Goal: Transaction & Acquisition: Book appointment/travel/reservation

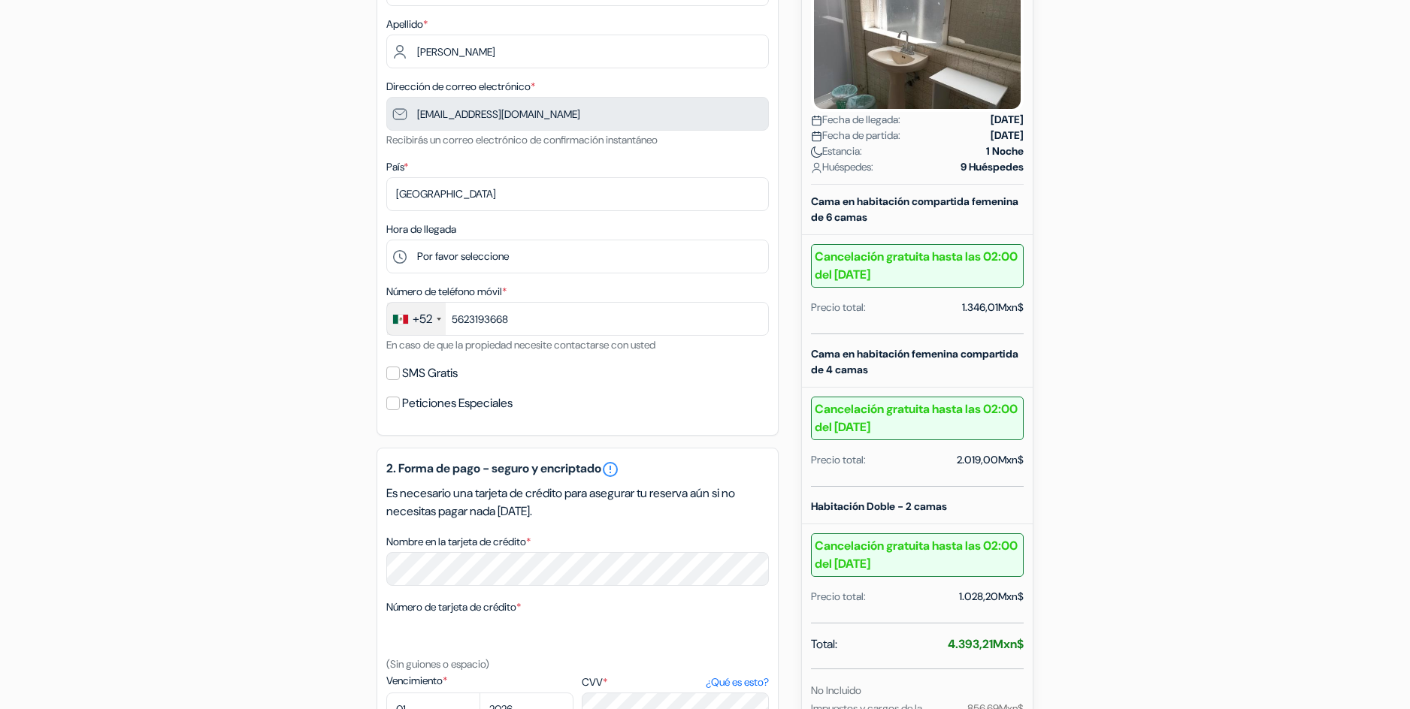
scroll to position [239, 0]
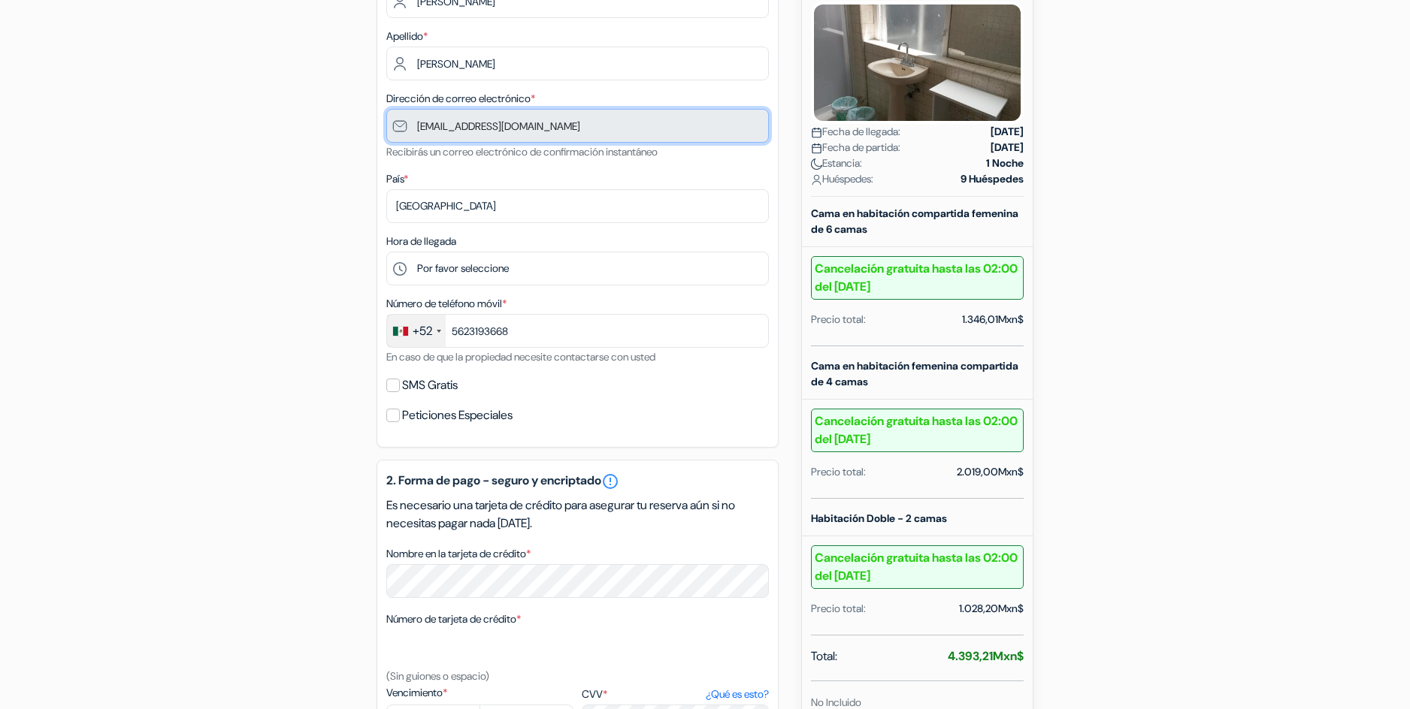
click at [487, 122] on input "ordeus4@gmail.com" at bounding box center [577, 126] width 383 height 34
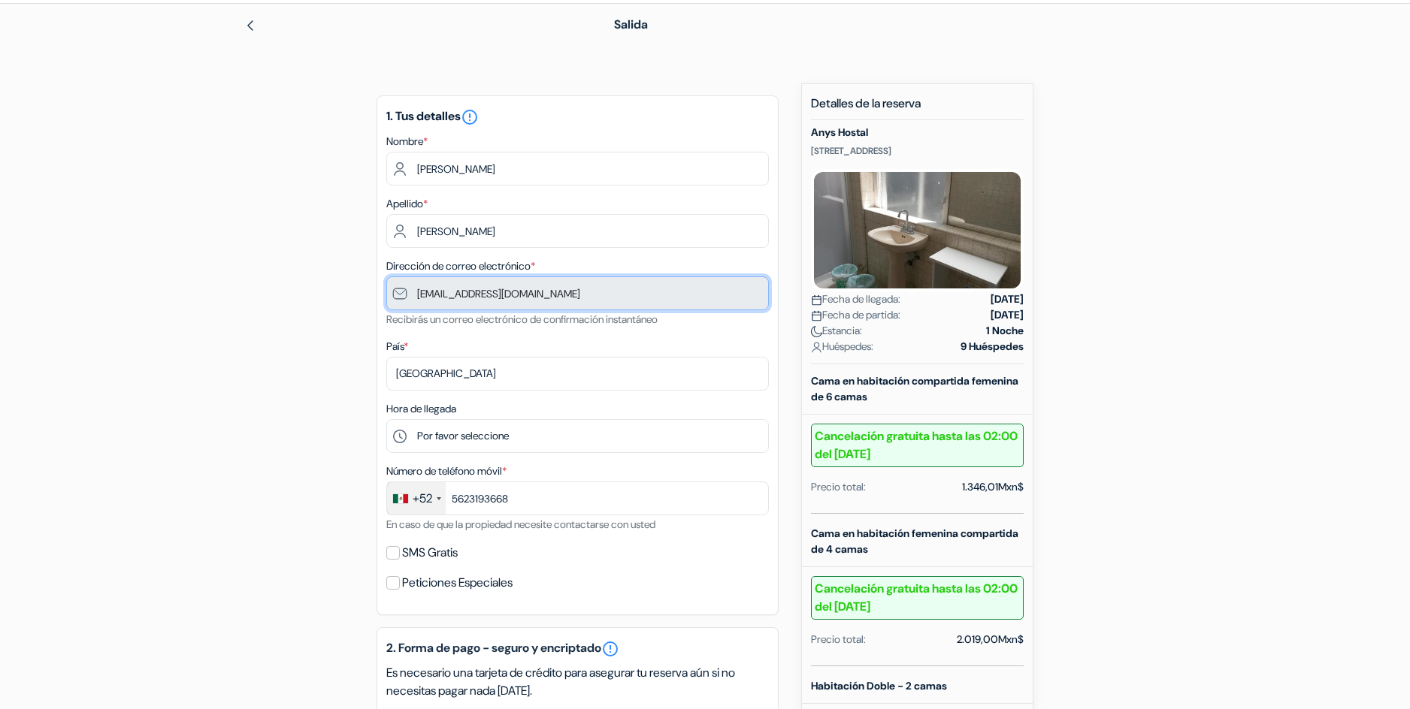
scroll to position [0, 0]
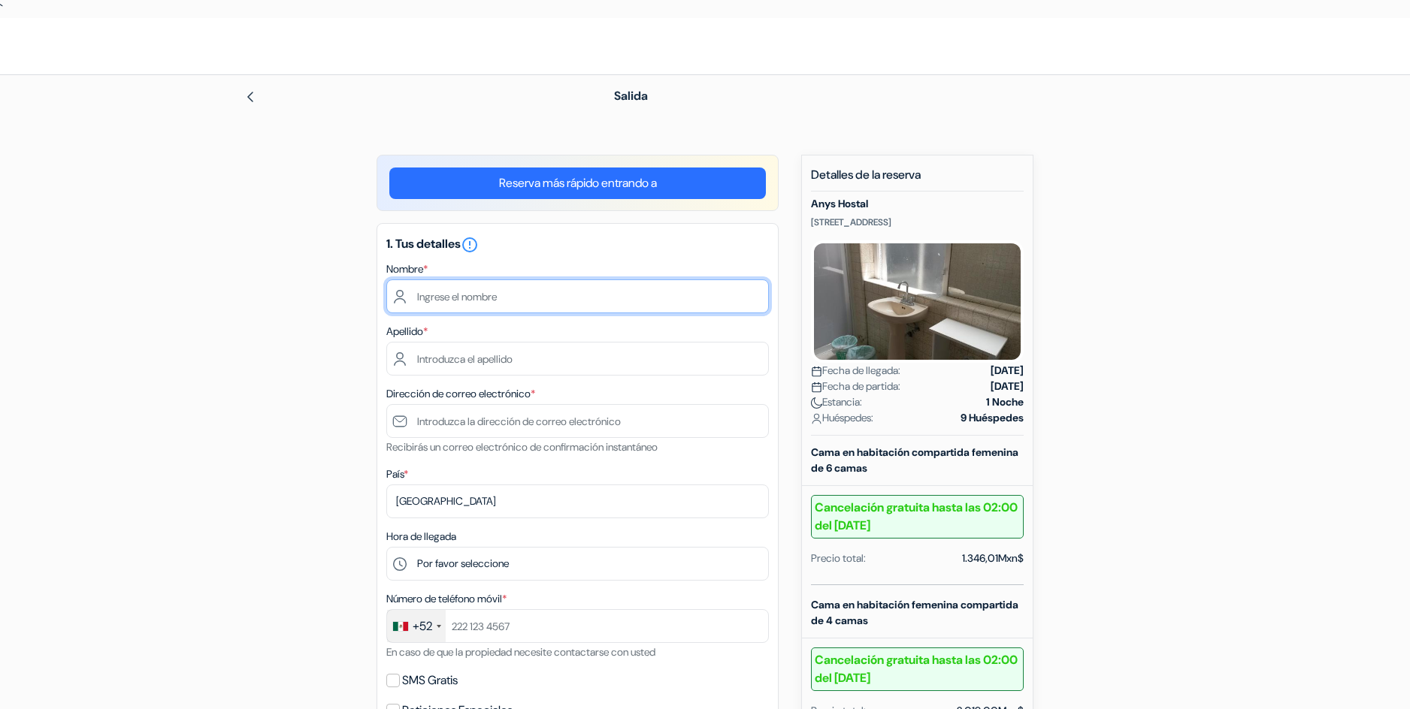
click at [564, 301] on input "text" at bounding box center [577, 297] width 383 height 34
type input "silvana"
click at [540, 377] on div "1. Tus detalles error_outline Nombre * silvana Apellido * Dirección de correo e…" at bounding box center [578, 483] width 402 height 520
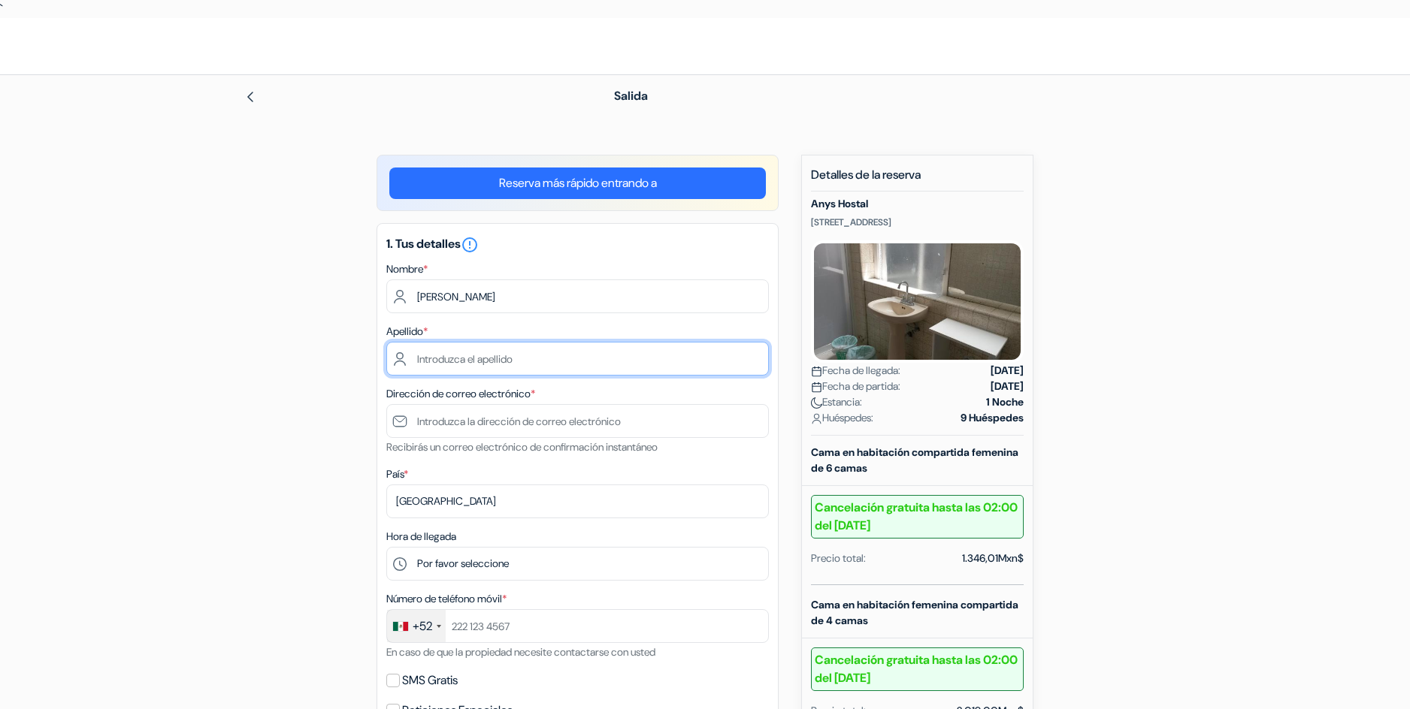
click at [545, 373] on input "text" at bounding box center [577, 359] width 383 height 34
type input "perez"
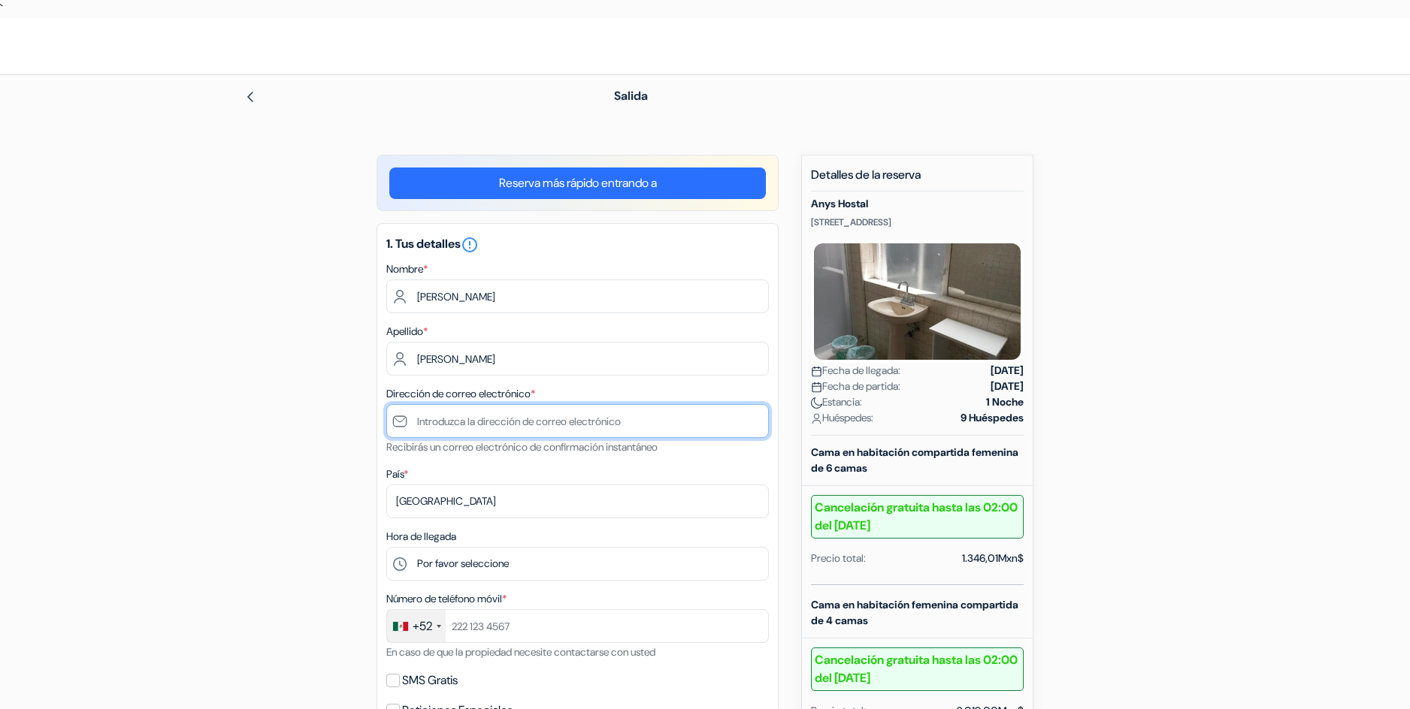
click at [470, 421] on input "text" at bounding box center [577, 421] width 383 height 34
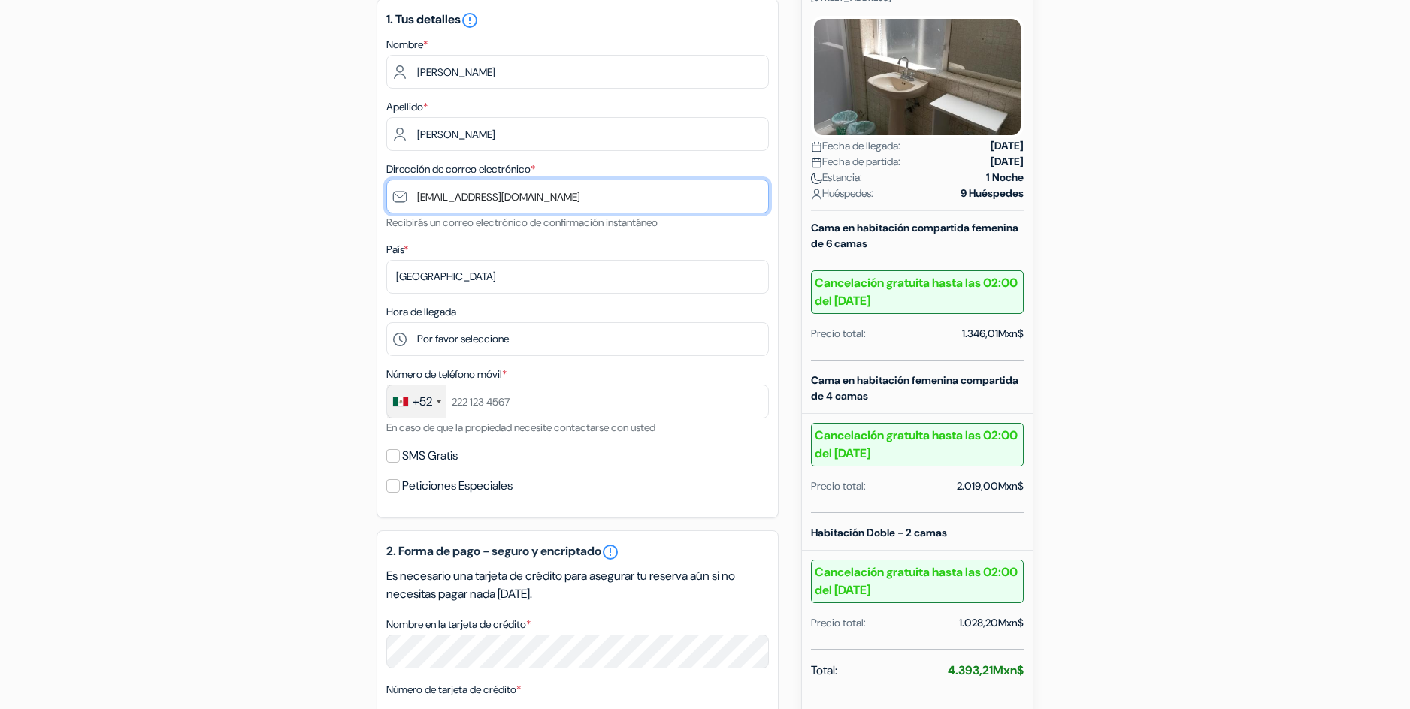
scroll to position [225, 0]
type input "[EMAIL_ADDRESS][DOMAIN_NAME]"
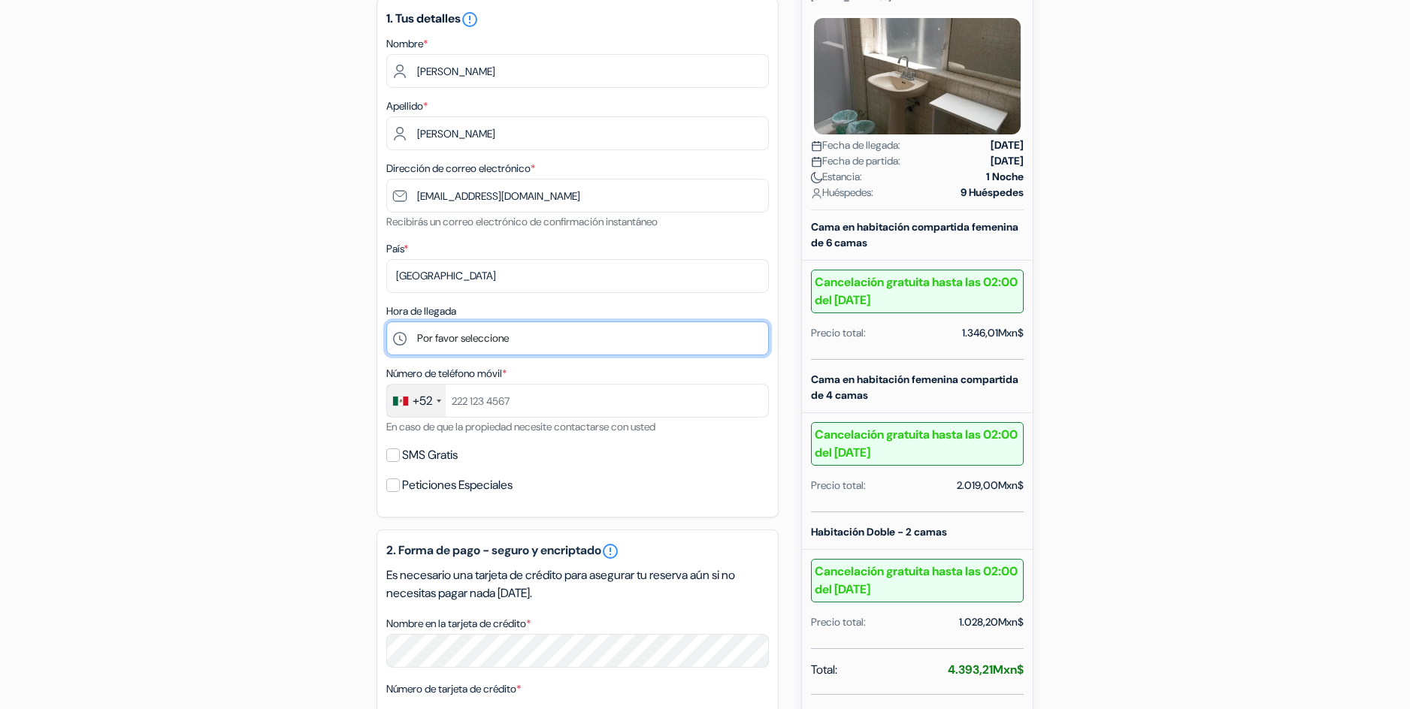
click at [499, 330] on select "Por favor seleccione 13:00 14:00 15:00 16:00 17:00 18:00 19:00 20:00 21:00 22:00" at bounding box center [577, 339] width 383 height 34
select select "13"
click at [386, 322] on select "Por favor seleccione 13:00 14:00 15:00 16:00 17:00 18:00 19:00 20:00 21:00 22:00" at bounding box center [577, 339] width 383 height 34
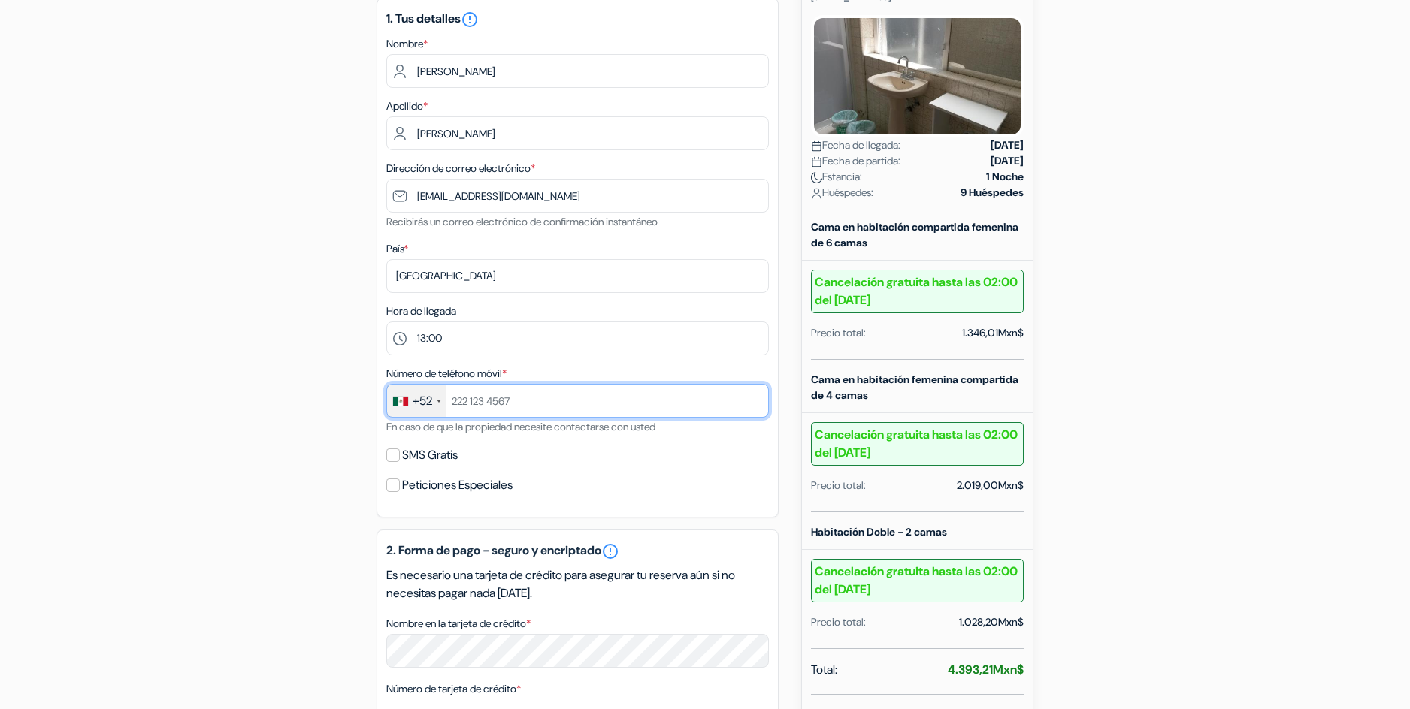
click at [499, 396] on input "text" at bounding box center [577, 401] width 383 height 34
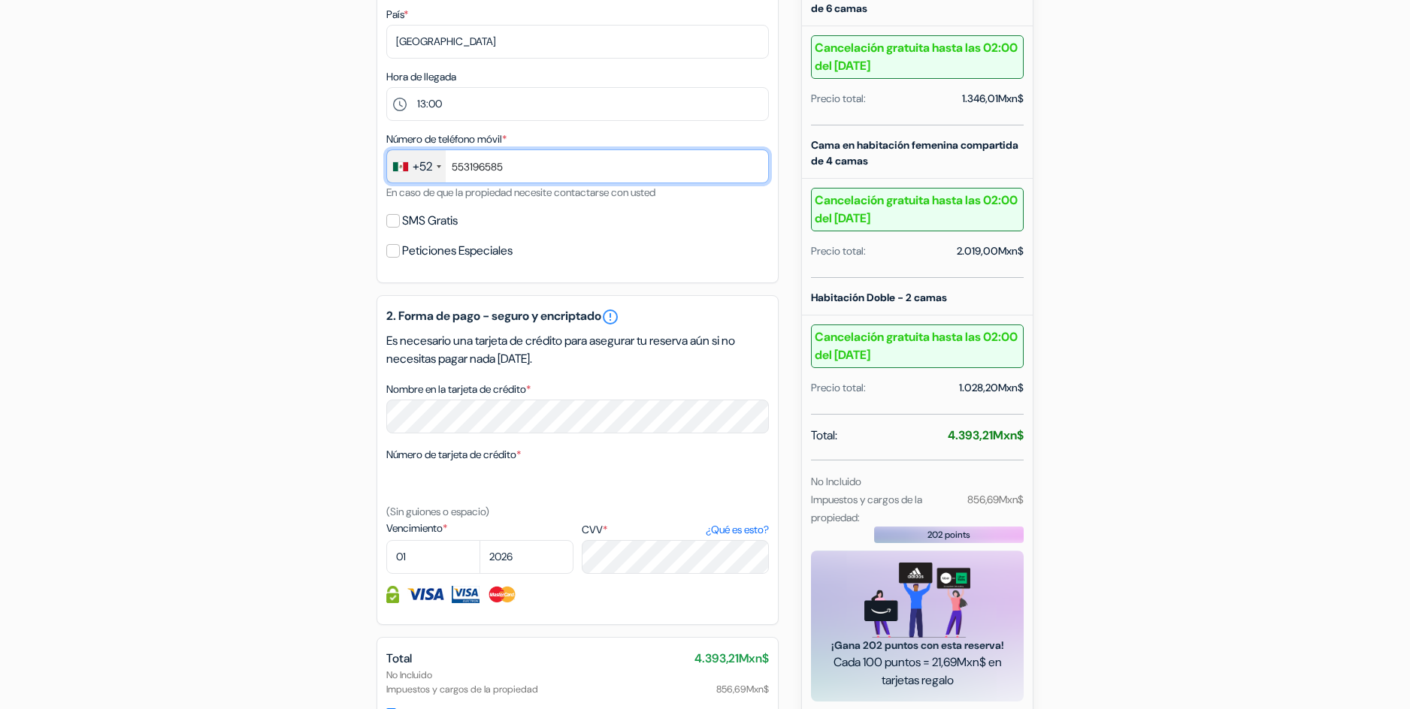
scroll to position [601, 0]
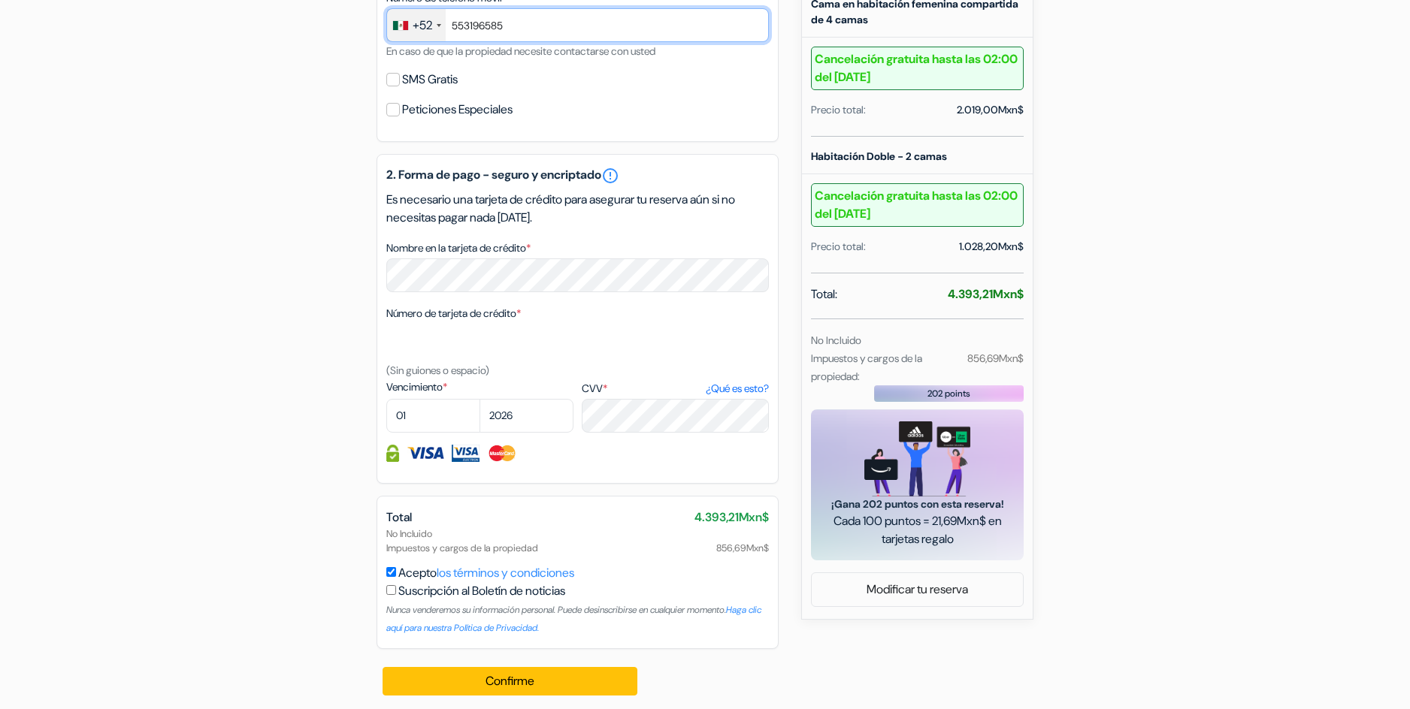
type input "553196585"
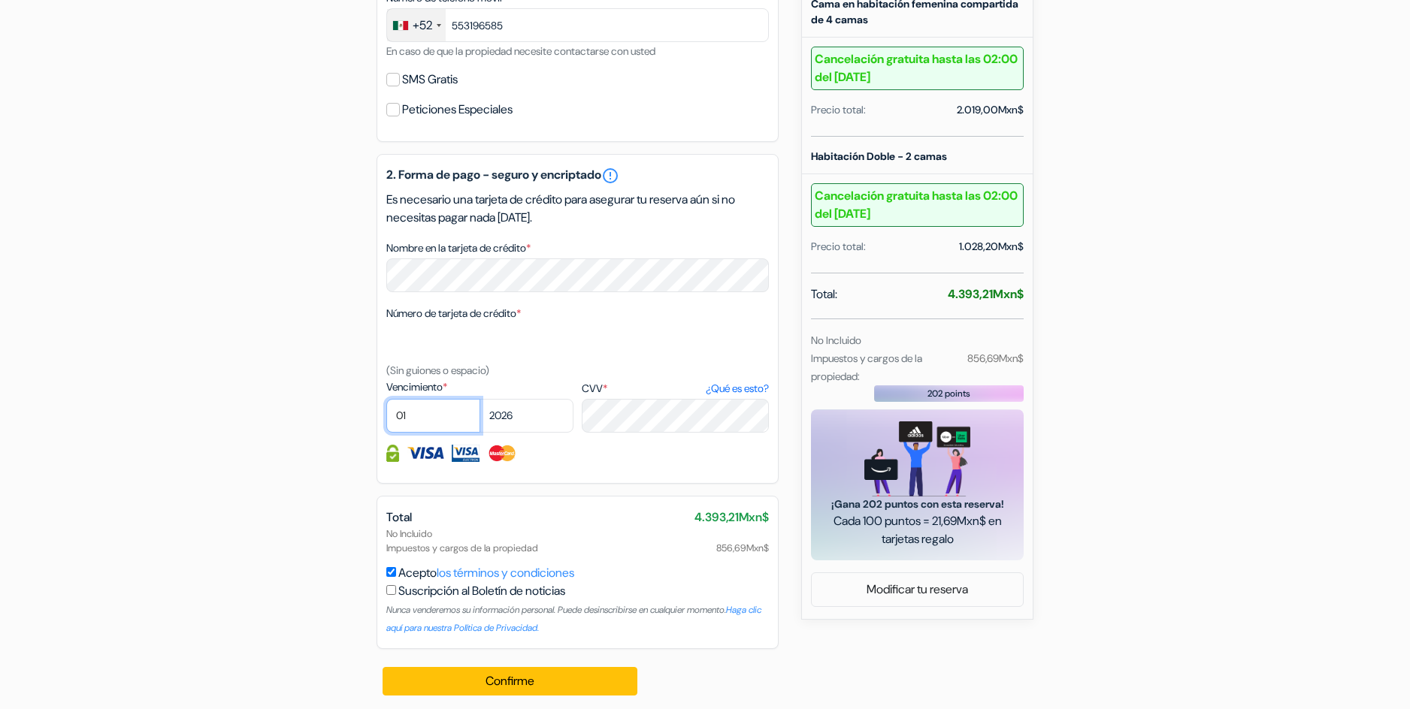
click at [463, 406] on select "01 02 03 04 05 06 07 08 09 10 11 12" at bounding box center [433, 416] width 94 height 34
select select "03"
click at [386, 399] on select "01 02 03 04 05 06 07 08 09 10 11 12" at bounding box center [433, 416] width 94 height 34
click at [541, 402] on select "2025 2026 2027 2028 2029 2030 2031 2032 2033 2034 2035 2036 2037 2038 2039 2040…" at bounding box center [526, 416] width 94 height 34
select select "2030"
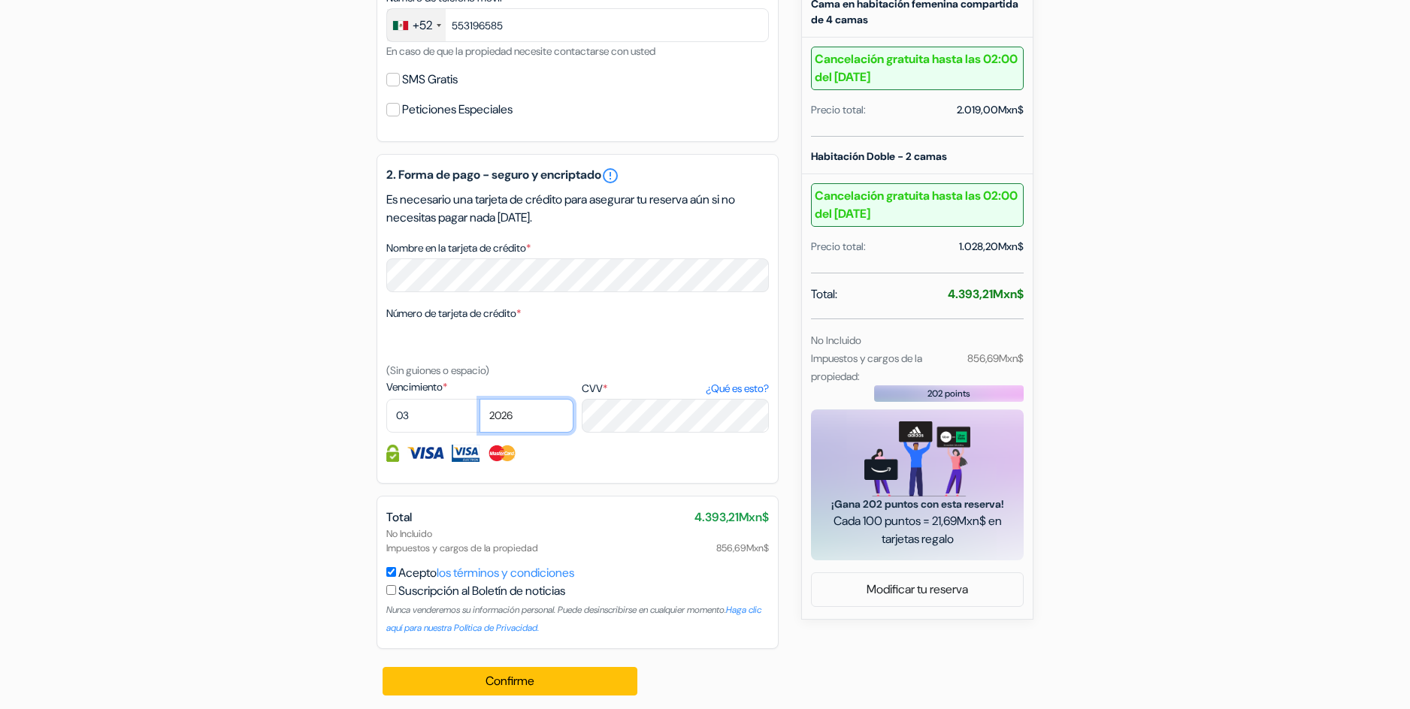
click at [479, 399] on select "2025 2026 2027 2028 2029 2030 2031 2032 2033 2034 2035 2036 2037 2038 2039 2040…" at bounding box center [526, 416] width 94 height 34
click at [656, 437] on div "2. Forma de pago - seguro y encriptado error_outline Es necesario una tarjeta d…" at bounding box center [578, 319] width 402 height 330
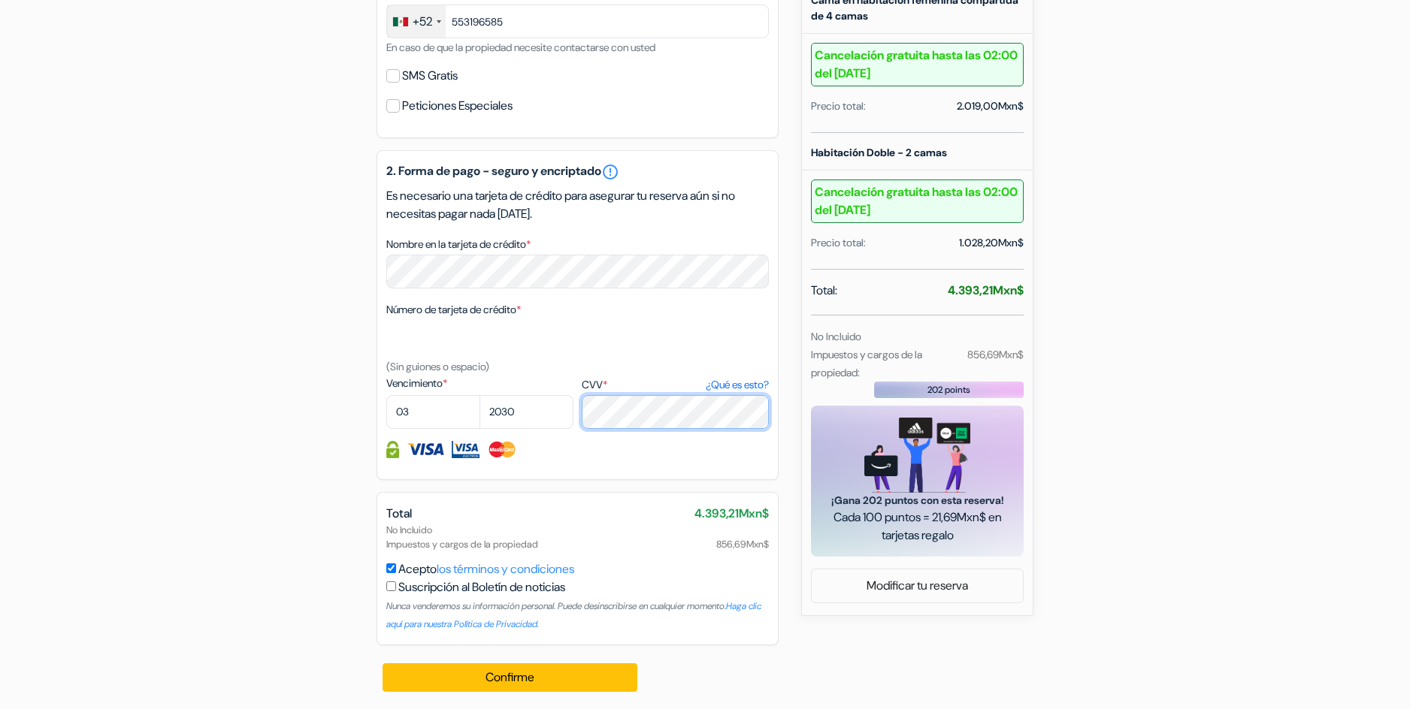
scroll to position [606, 0]
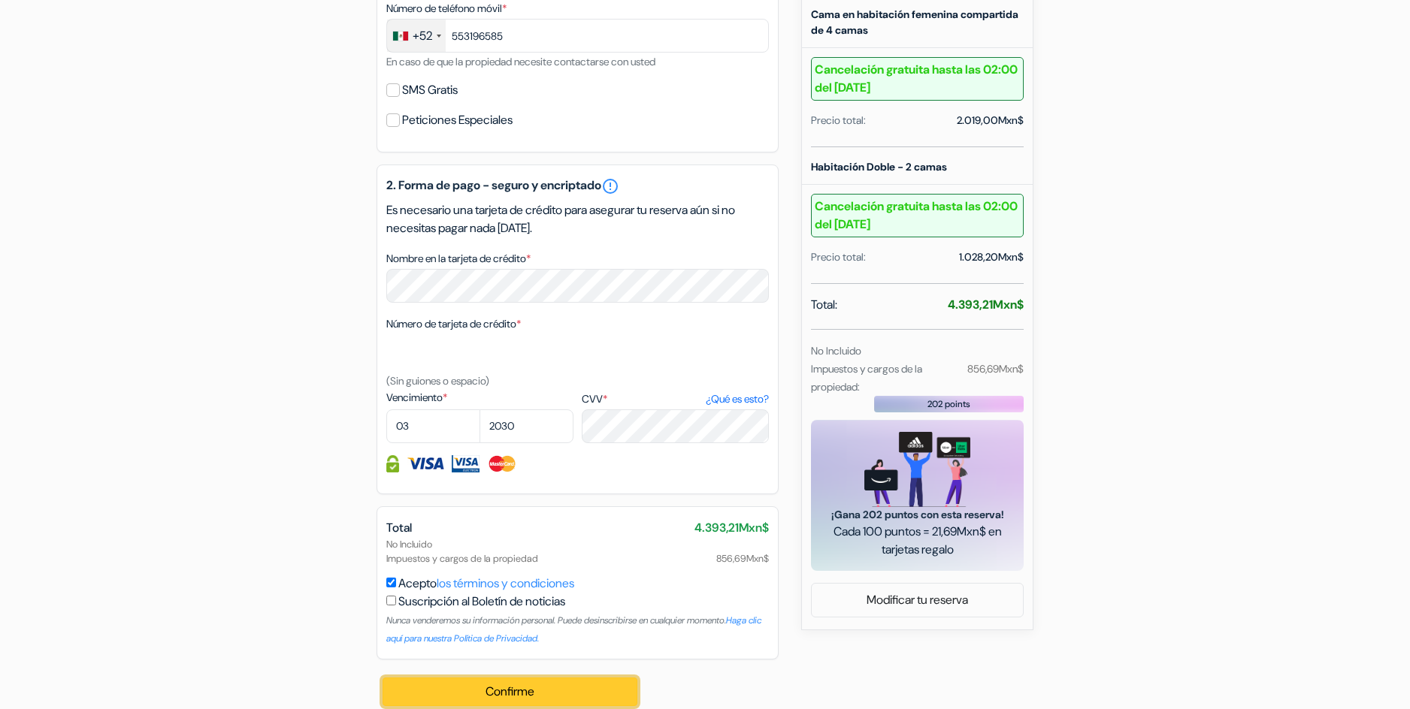
click at [569, 678] on button "Confirme Loading..." at bounding box center [510, 692] width 255 height 29
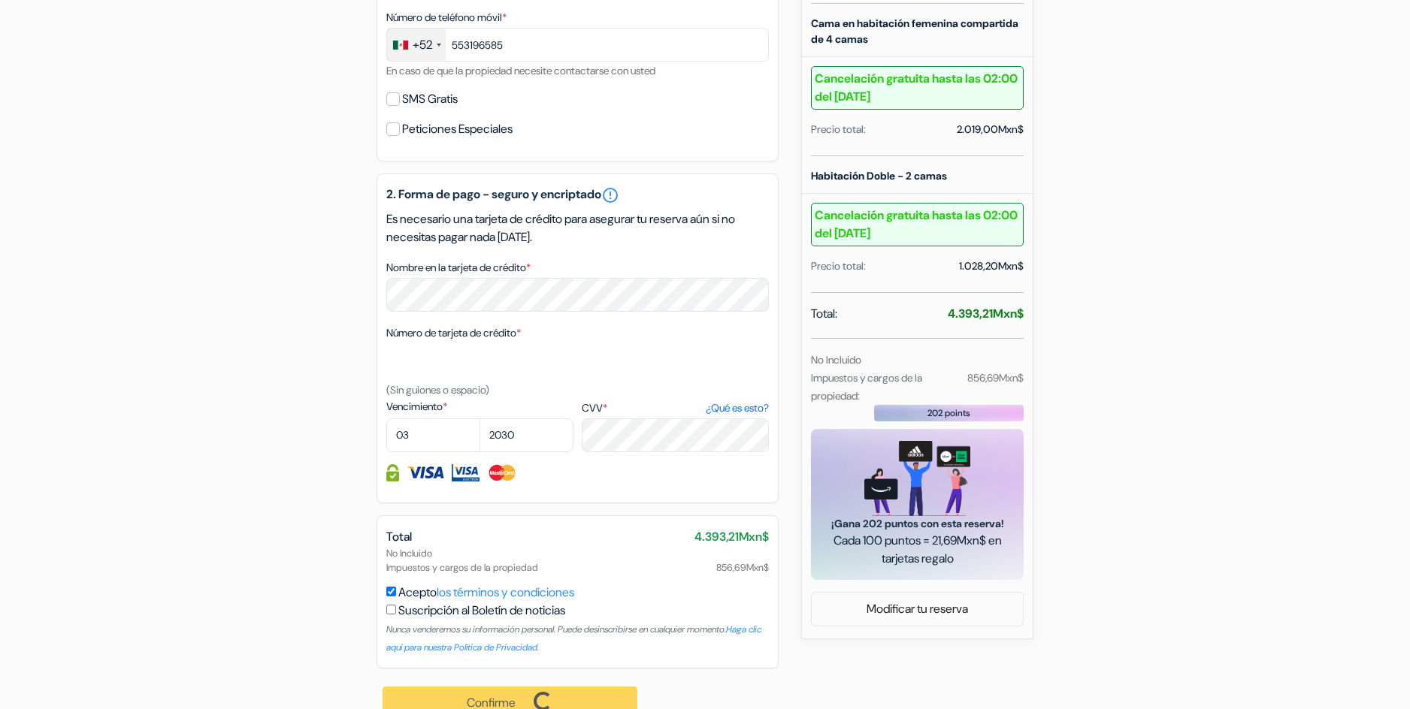
scroll to position [608, 0]
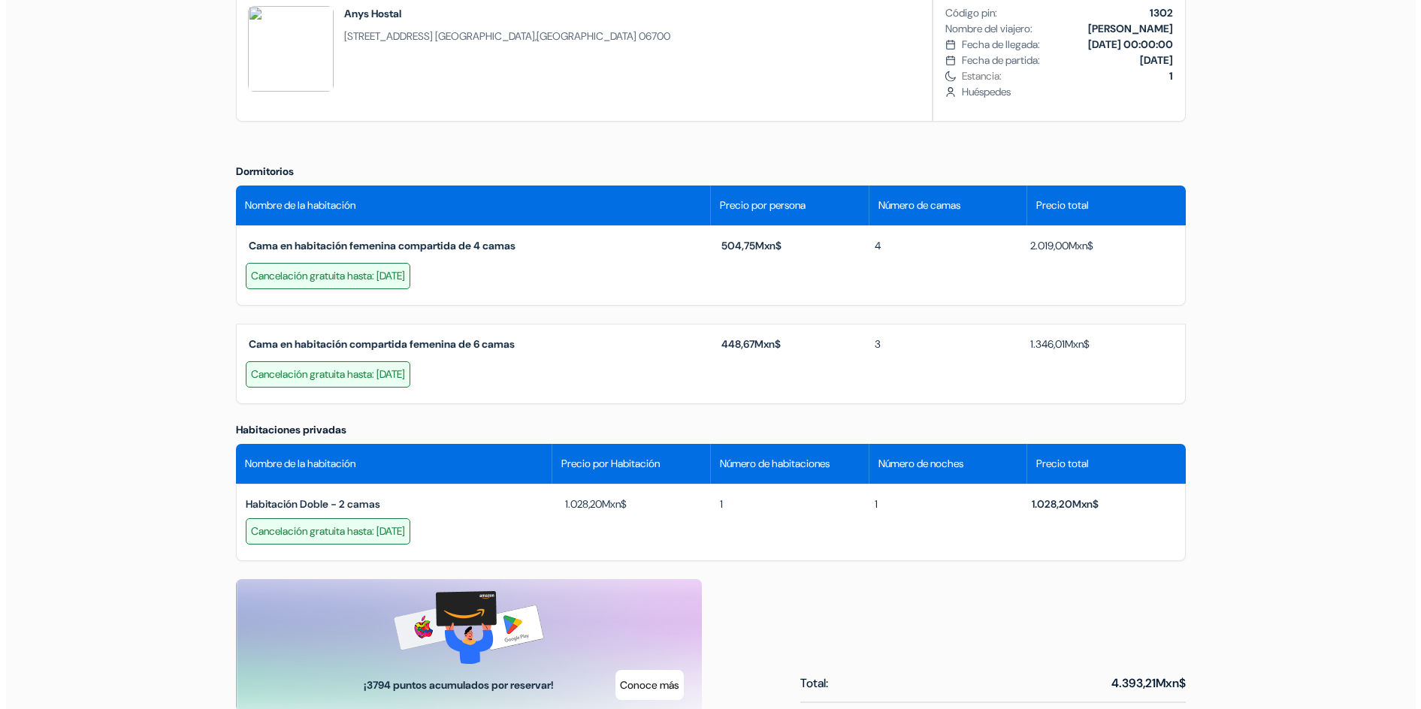
scroll to position [676, 0]
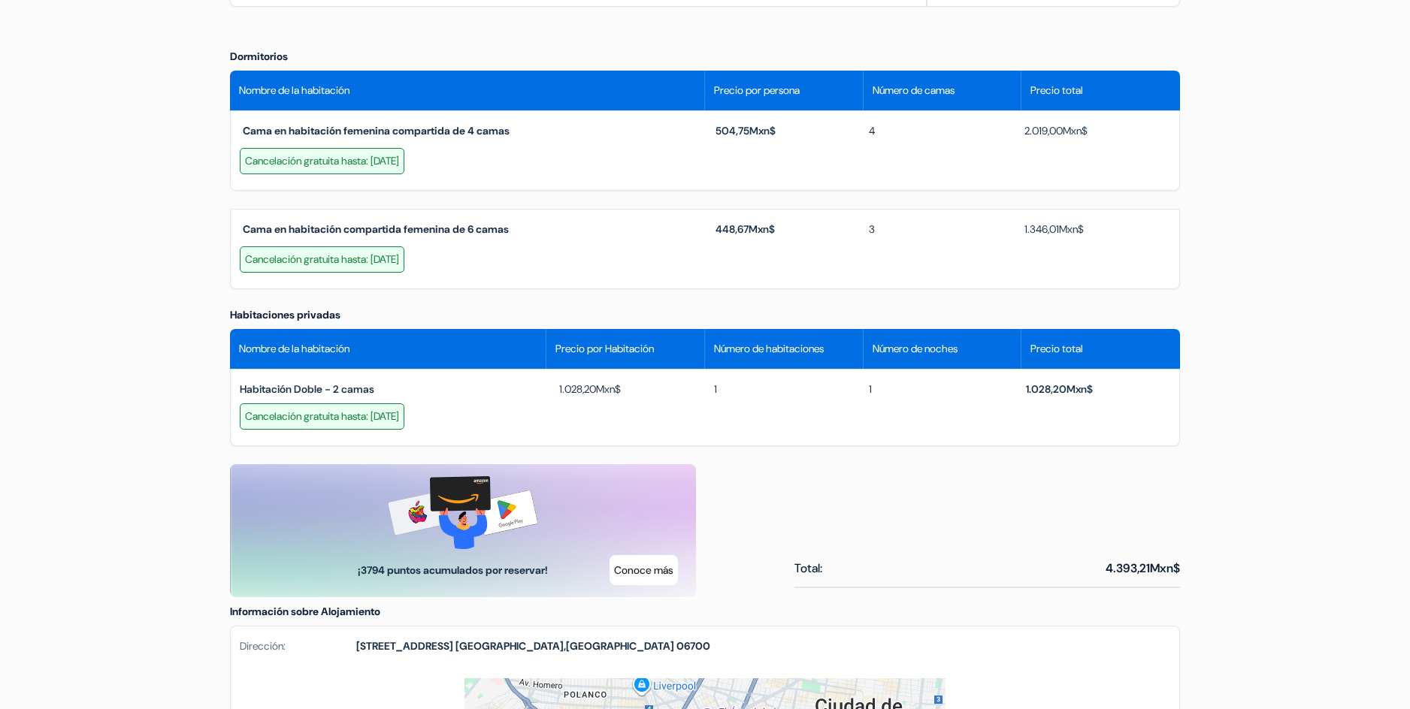
click at [652, 568] on button "Conoce más" at bounding box center [643, 570] width 68 height 30
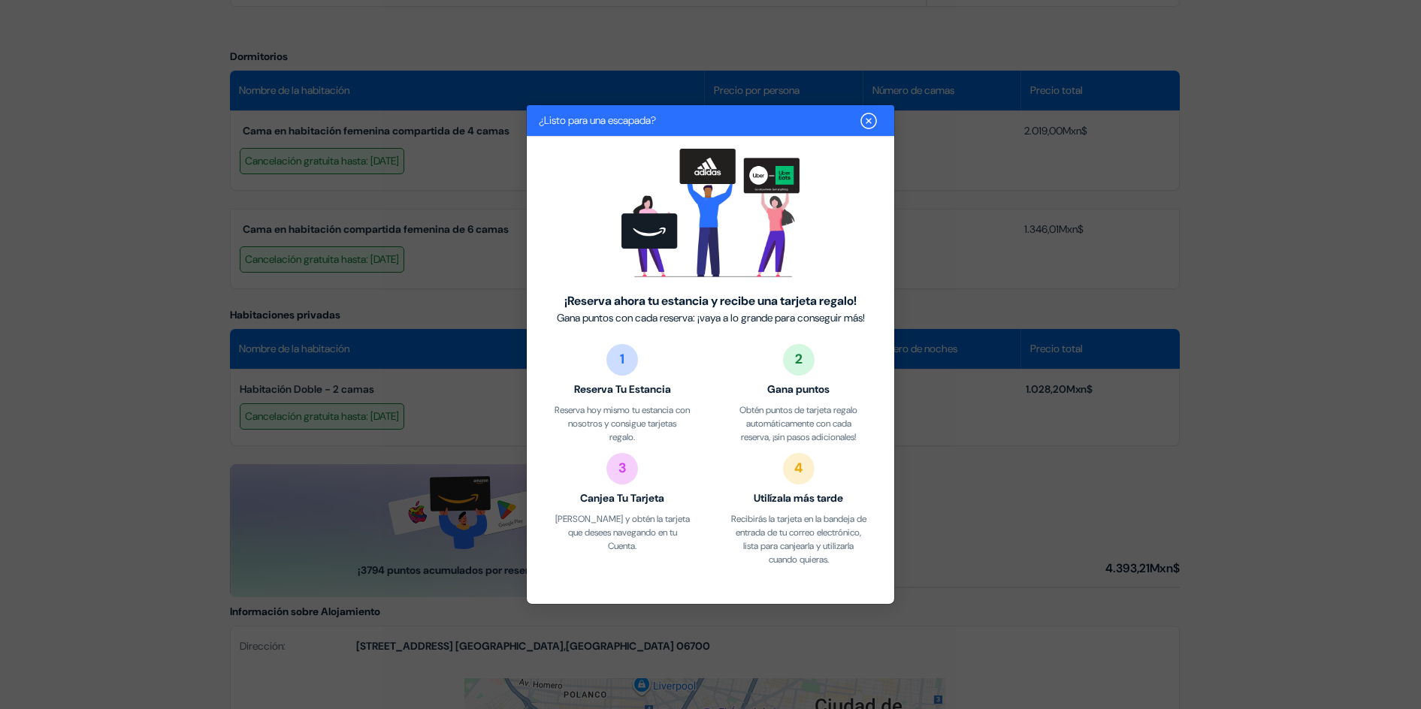
drag, startPoint x: 887, startPoint y: 119, endPoint x: 879, endPoint y: 118, distance: 7.6
click at [882, 119] on div "¿Listo para una escapada?" at bounding box center [710, 121] width 367 height 32
click at [872, 119] on img "Close" at bounding box center [869, 121] width 18 height 18
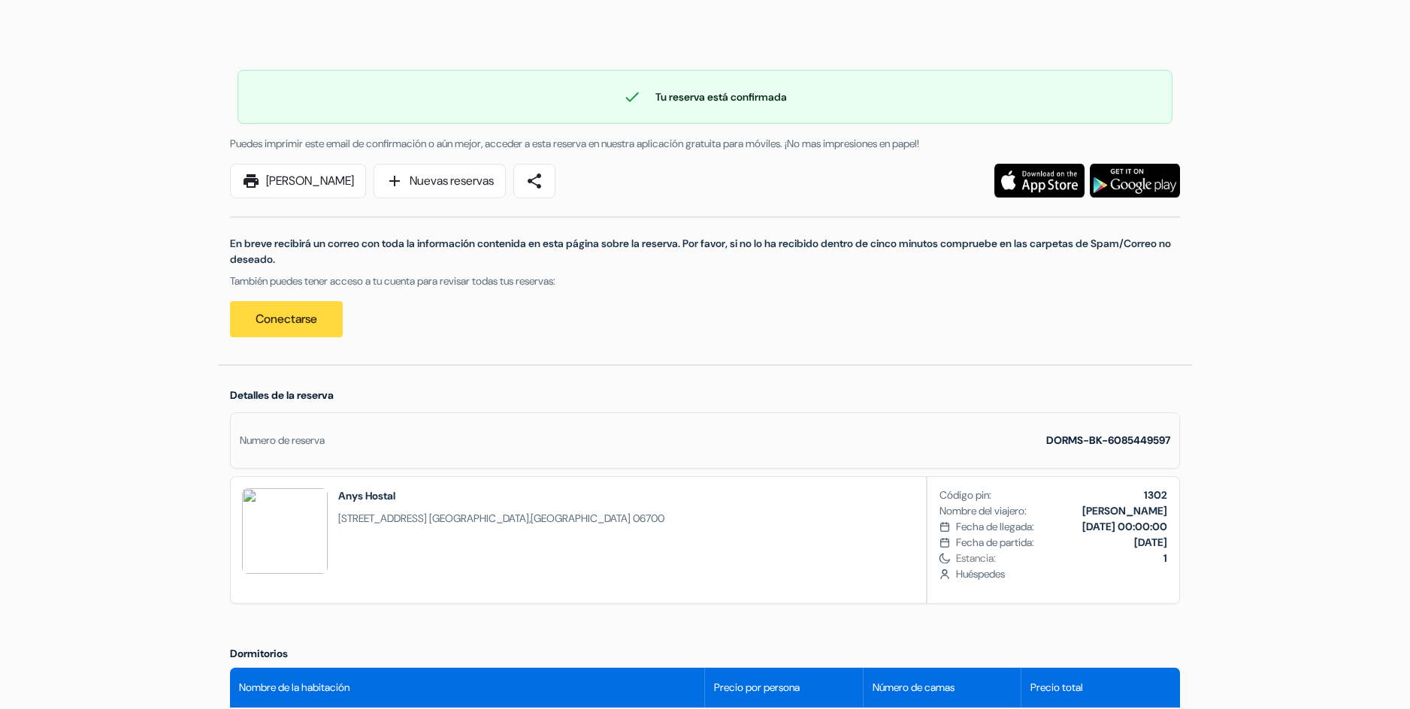
scroll to position [0, 0]
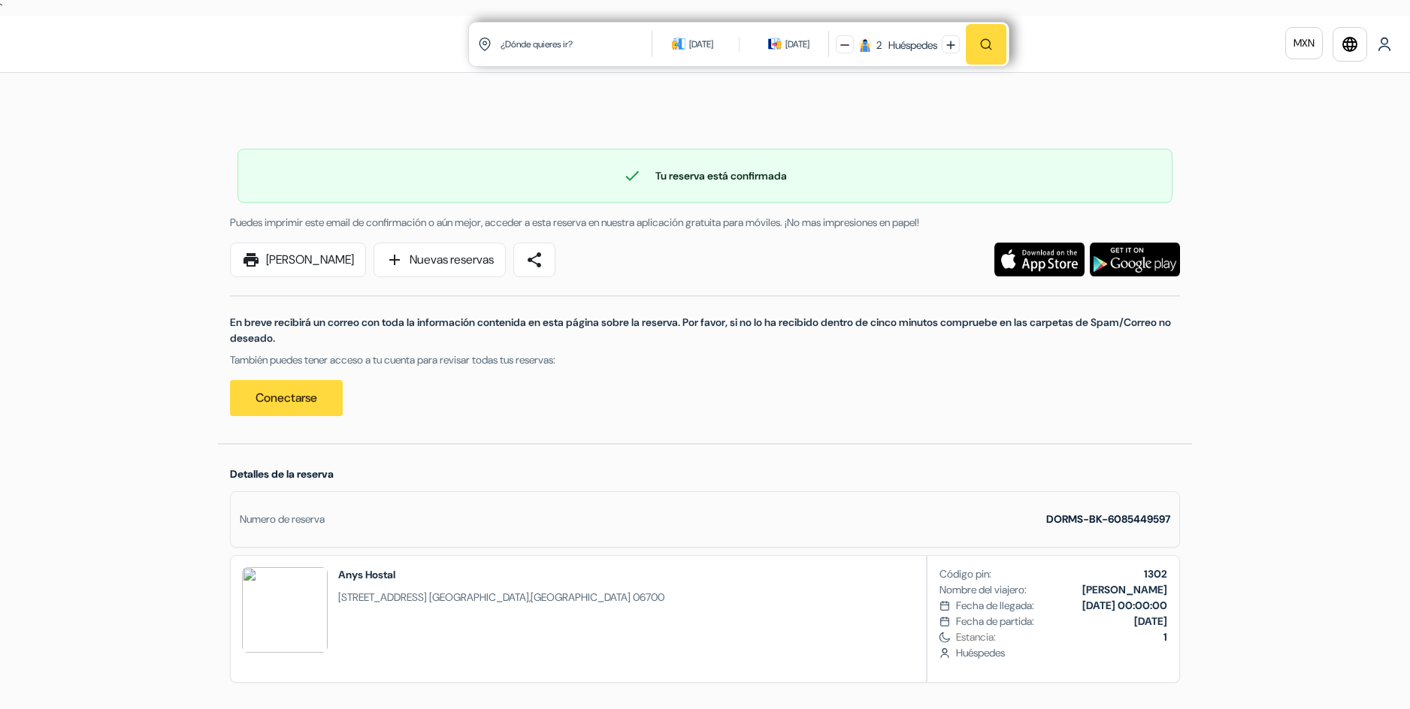
click at [1388, 48] on img at bounding box center [1384, 44] width 15 height 15
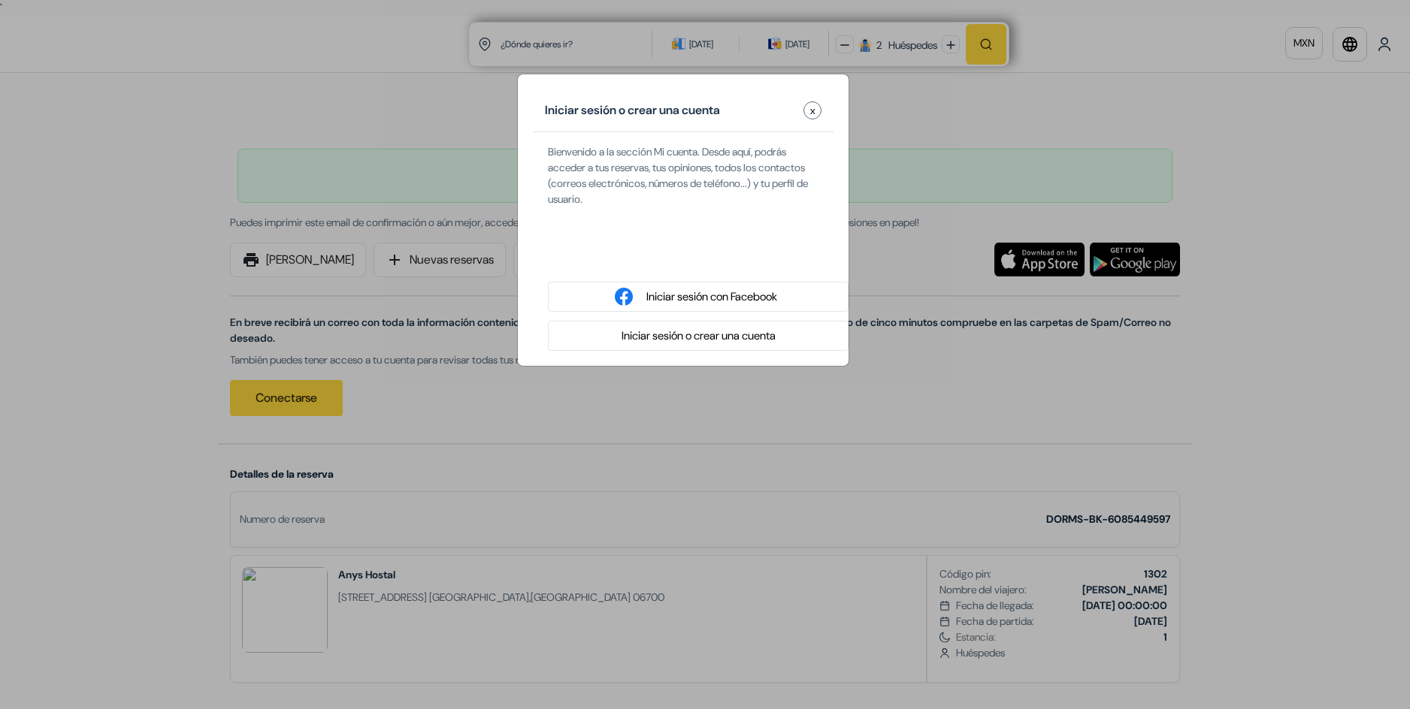
click at [817, 110] on button "x" at bounding box center [812, 110] width 18 height 18
